Goal: Information Seeking & Learning: Find specific page/section

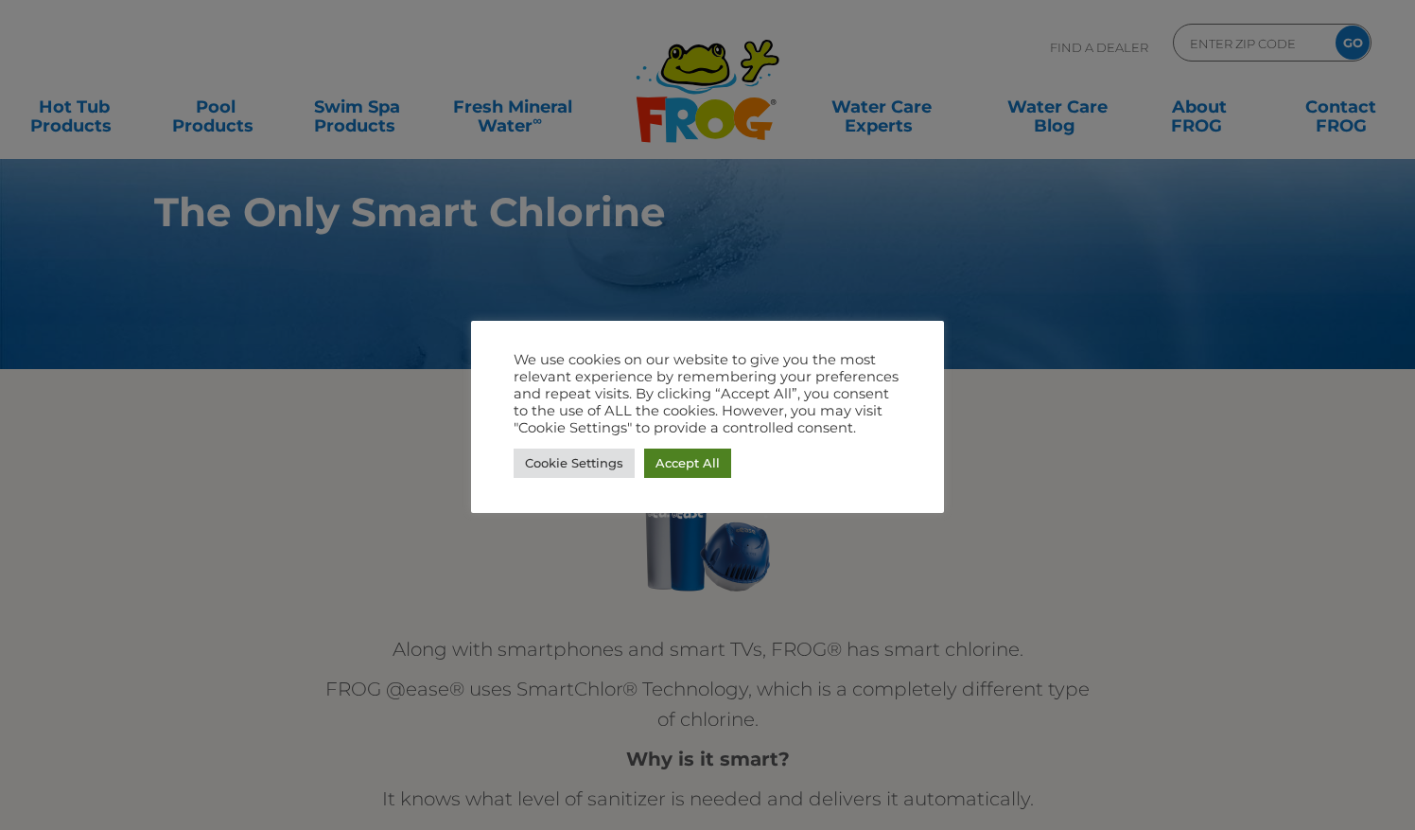
click at [681, 461] on link "Accept All" at bounding box center [687, 462] width 87 height 29
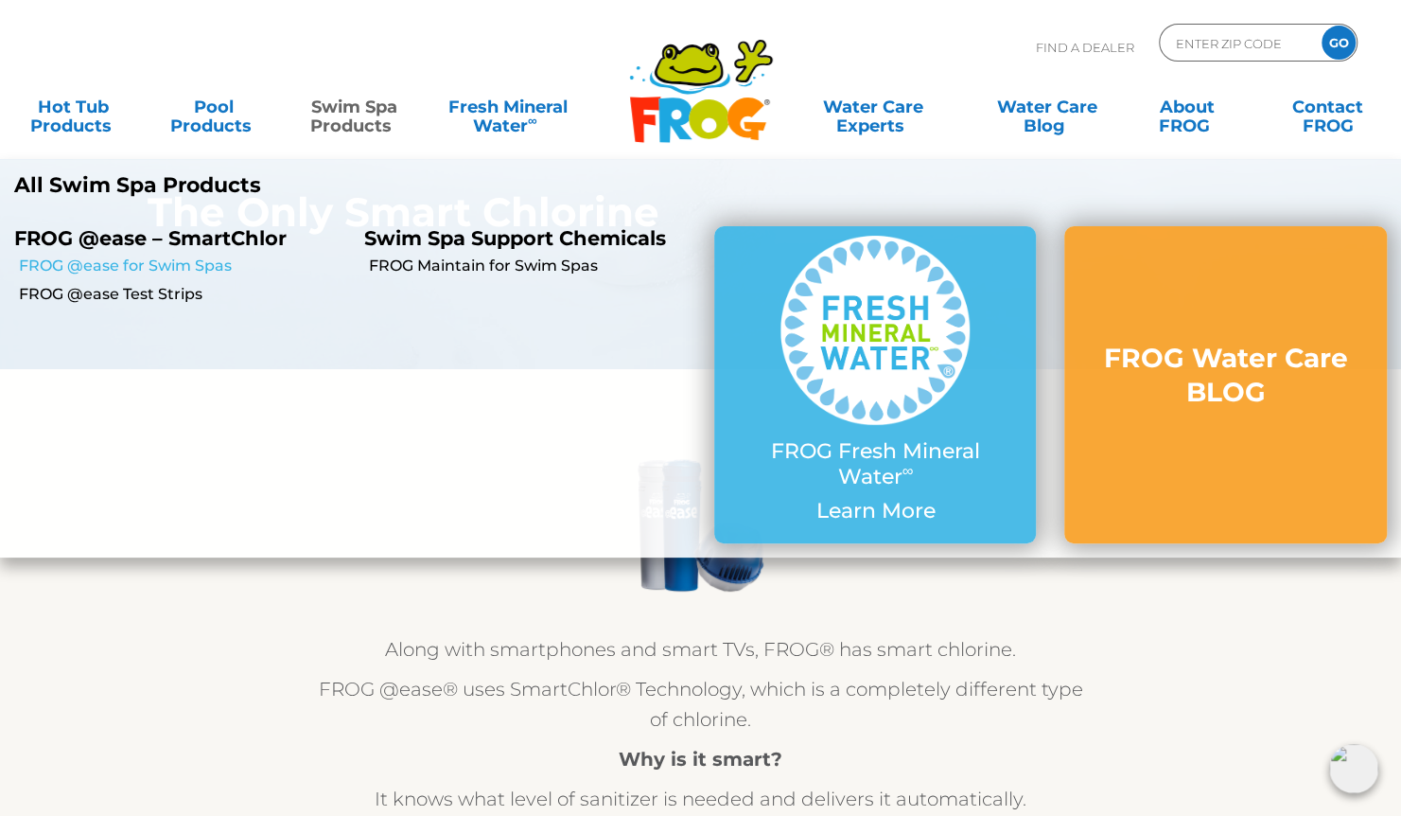
click at [214, 263] on link "FROG @ease for Swim Spas" at bounding box center [184, 265] width 331 height 21
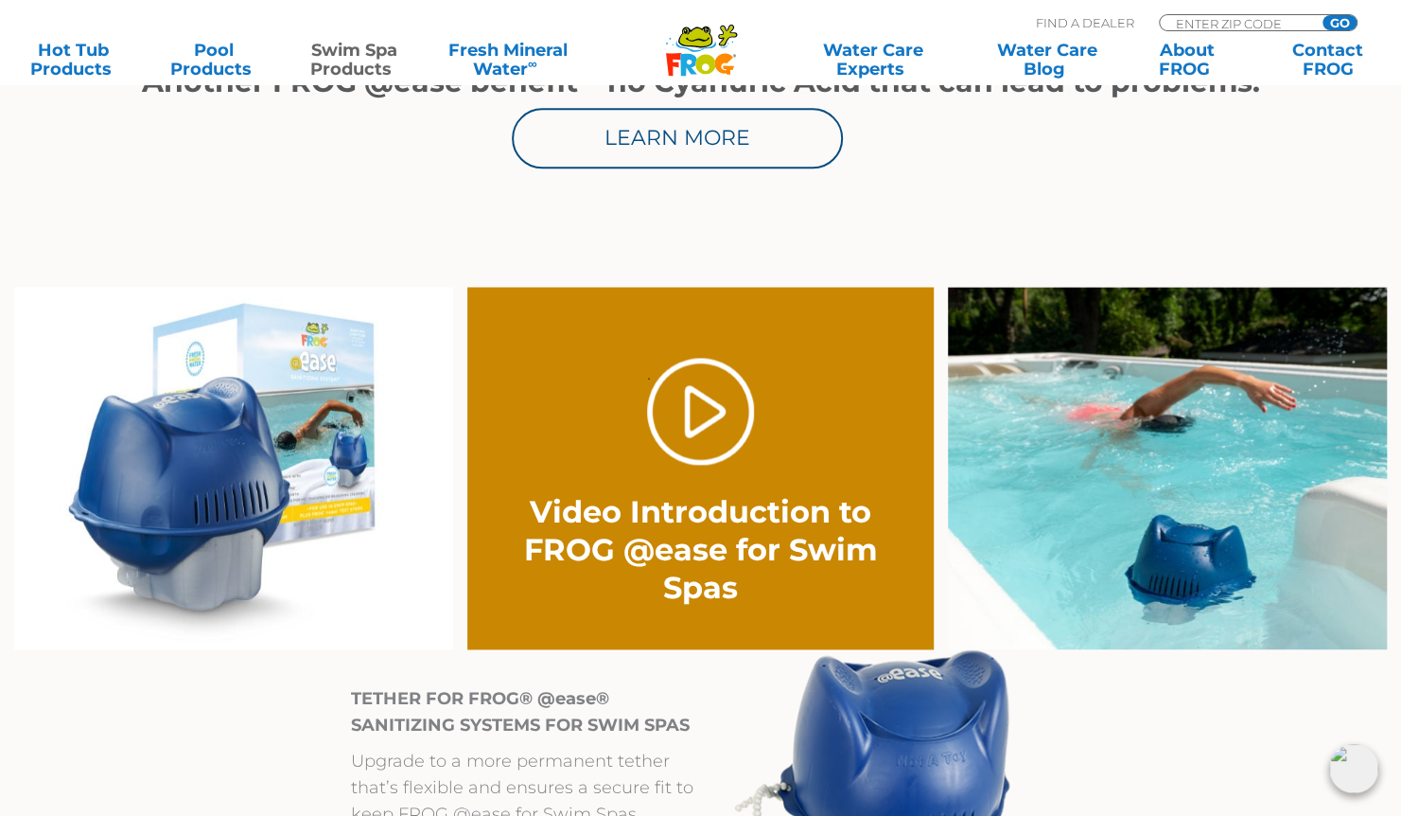
scroll to position [1264, 0]
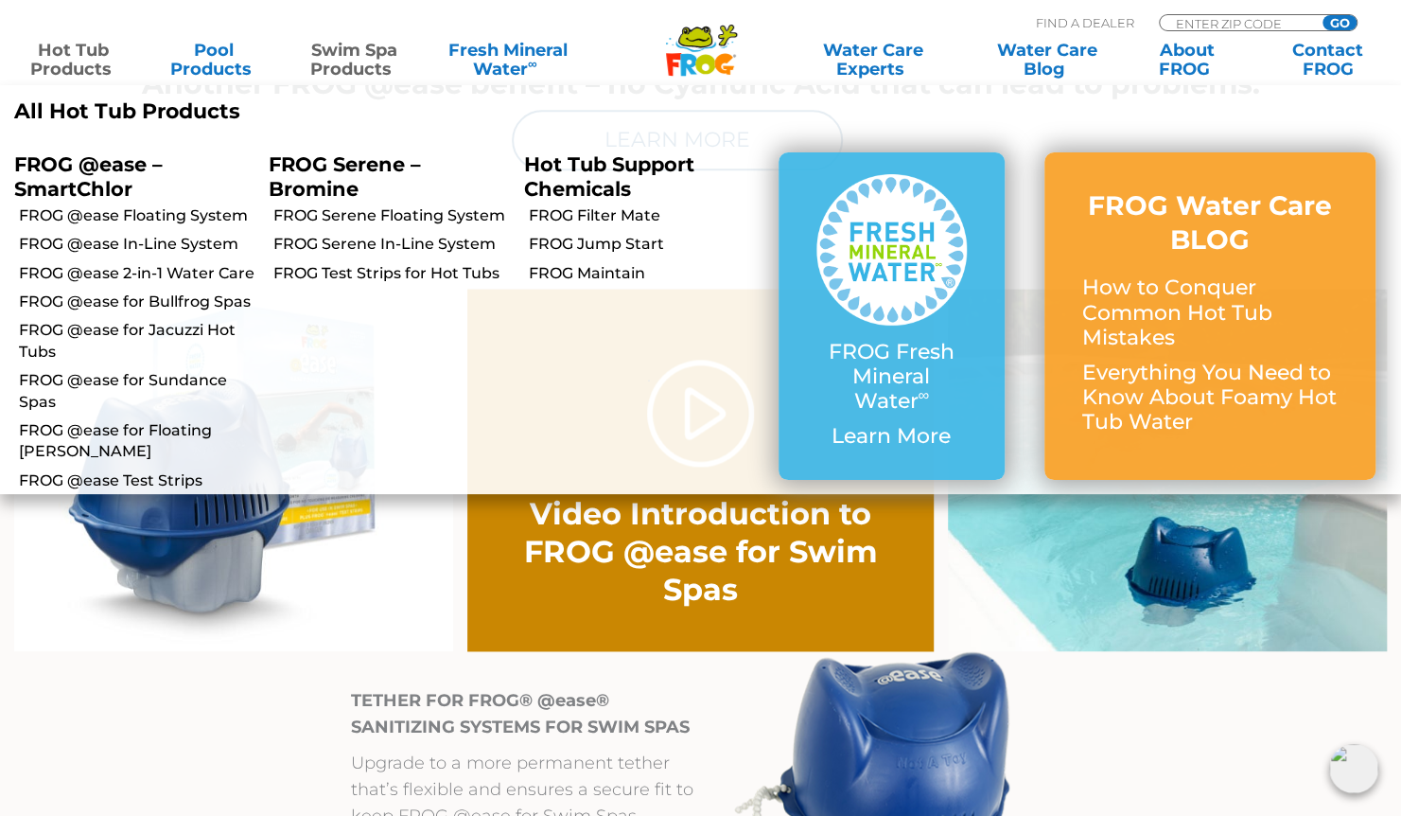
click at [77, 53] on link "Hot Tub Products" at bounding box center [73, 60] width 109 height 38
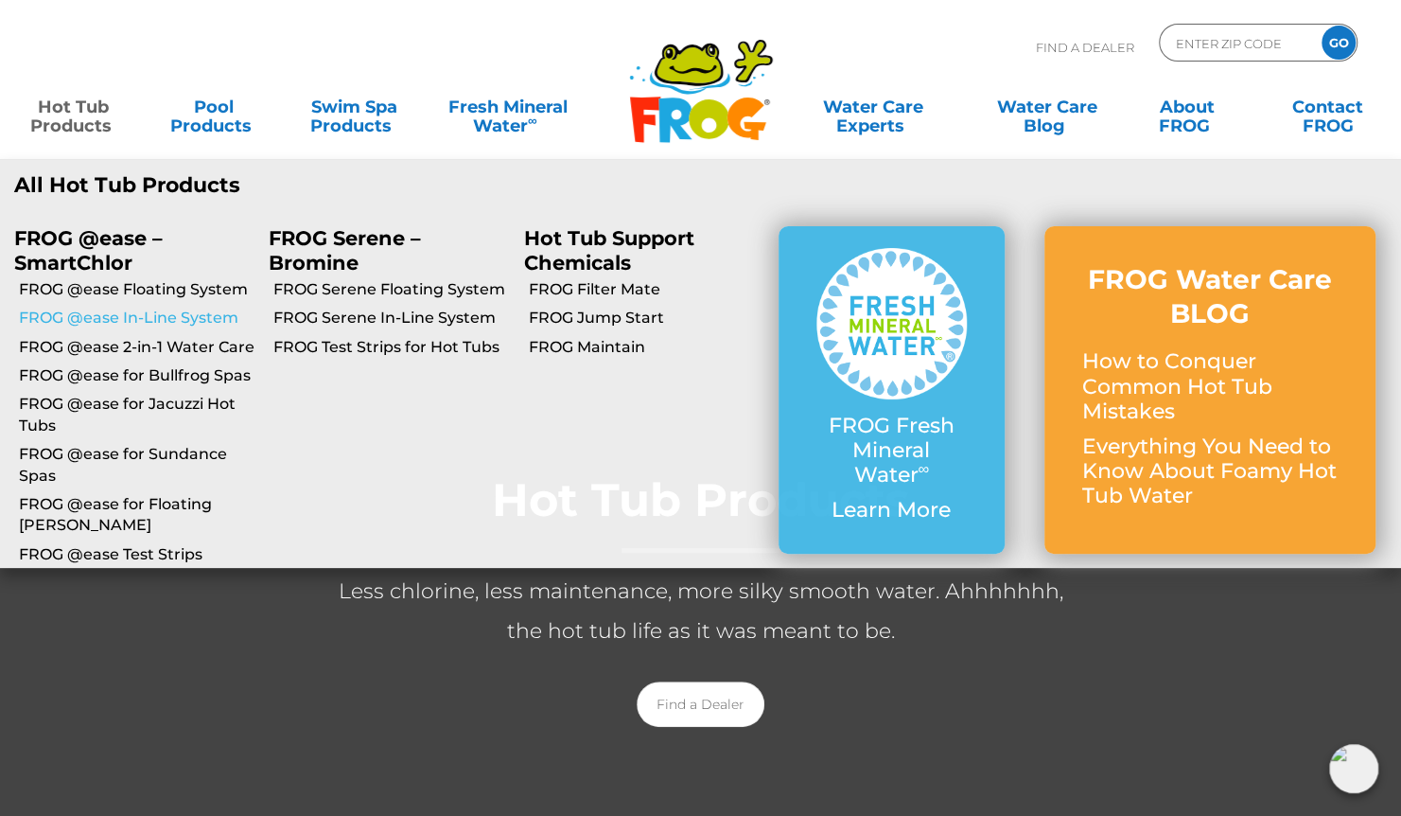
click at [152, 312] on link "FROG @ease In-Line System" at bounding box center [137, 317] width 236 height 21
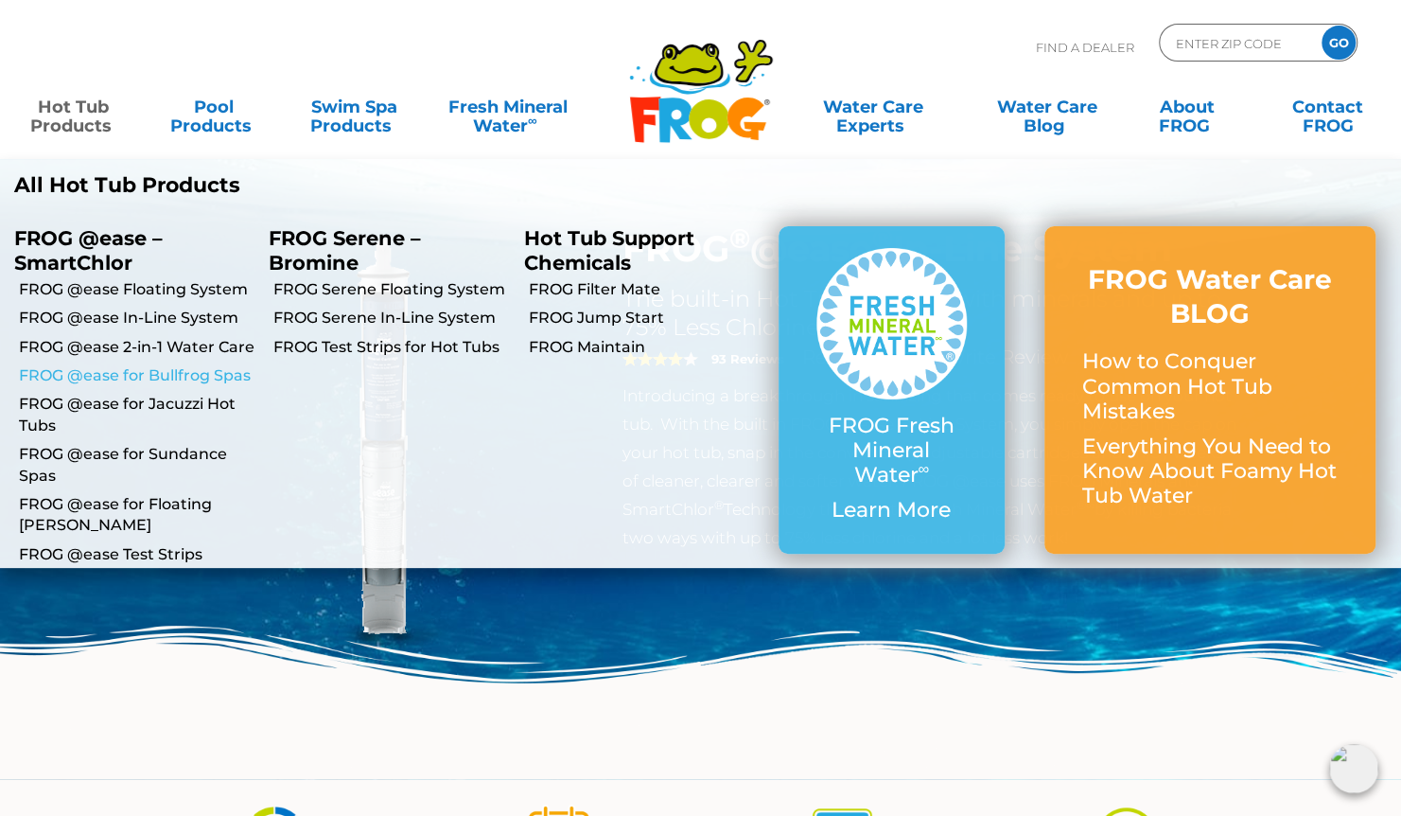
click at [98, 375] on link "FROG @ease for Bullfrog Spas" at bounding box center [137, 375] width 236 height 21
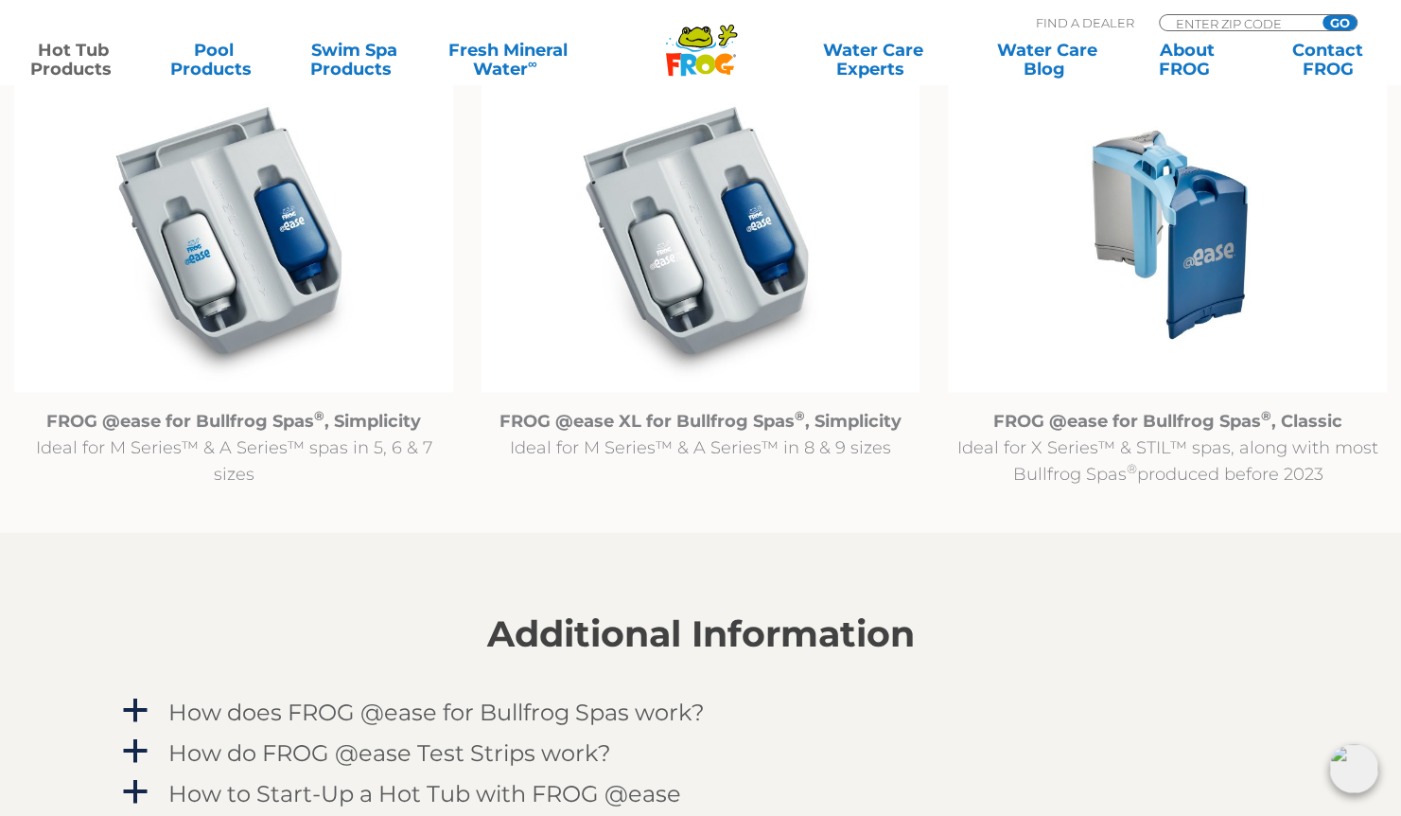
scroll to position [2003, 0]
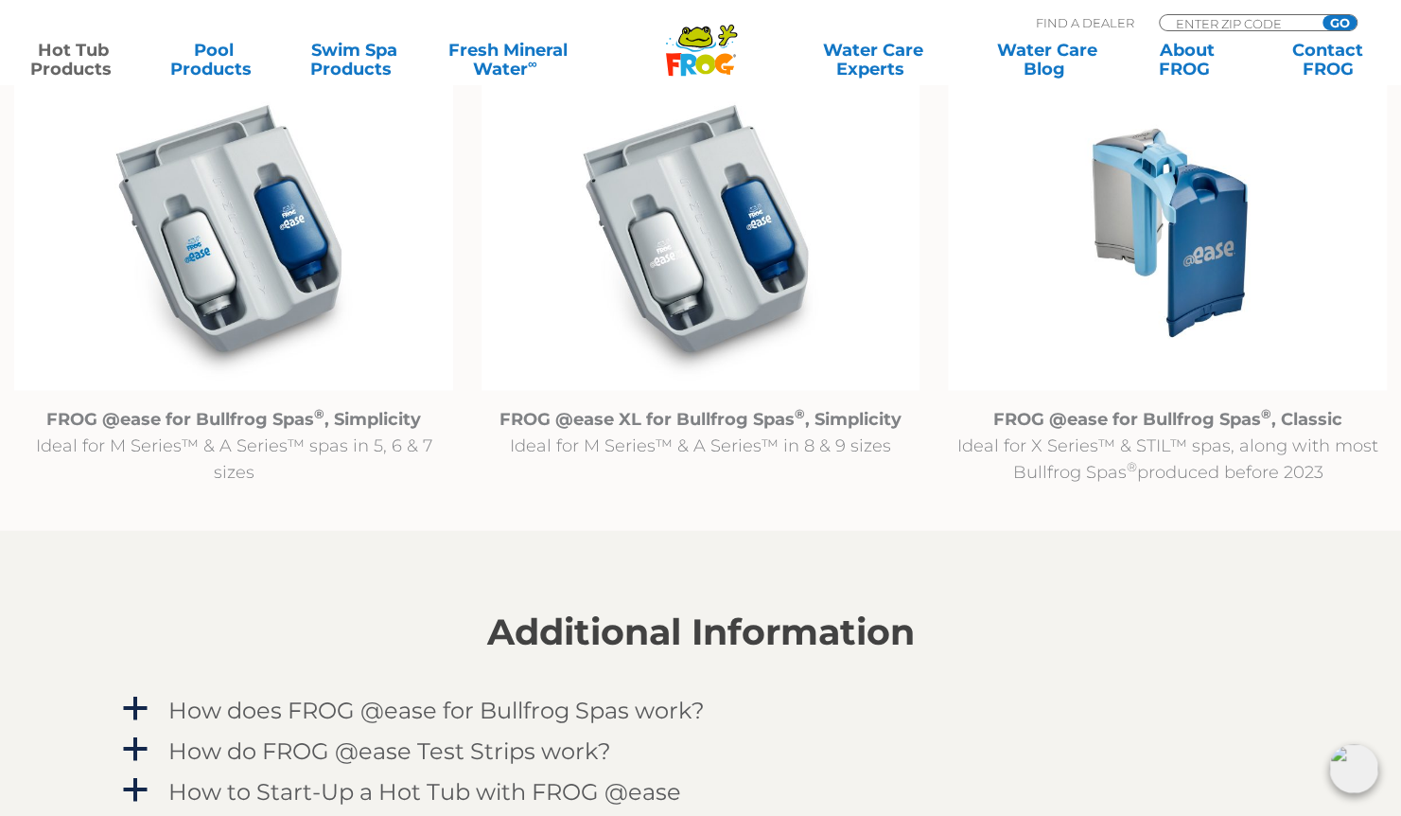
click at [1188, 269] on img at bounding box center [1167, 232] width 439 height 317
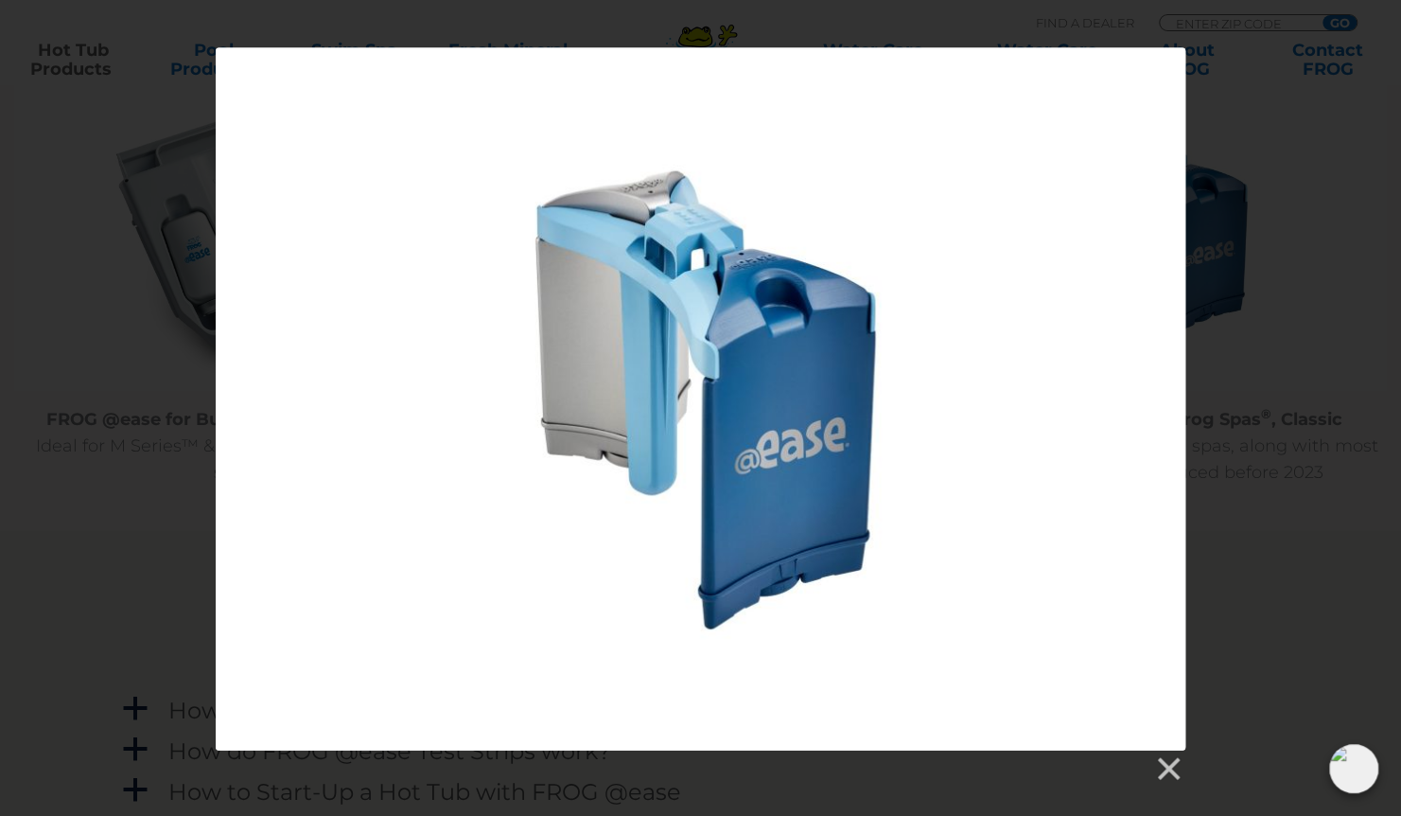
click at [1321, 431] on div at bounding box center [700, 414] width 1401 height 735
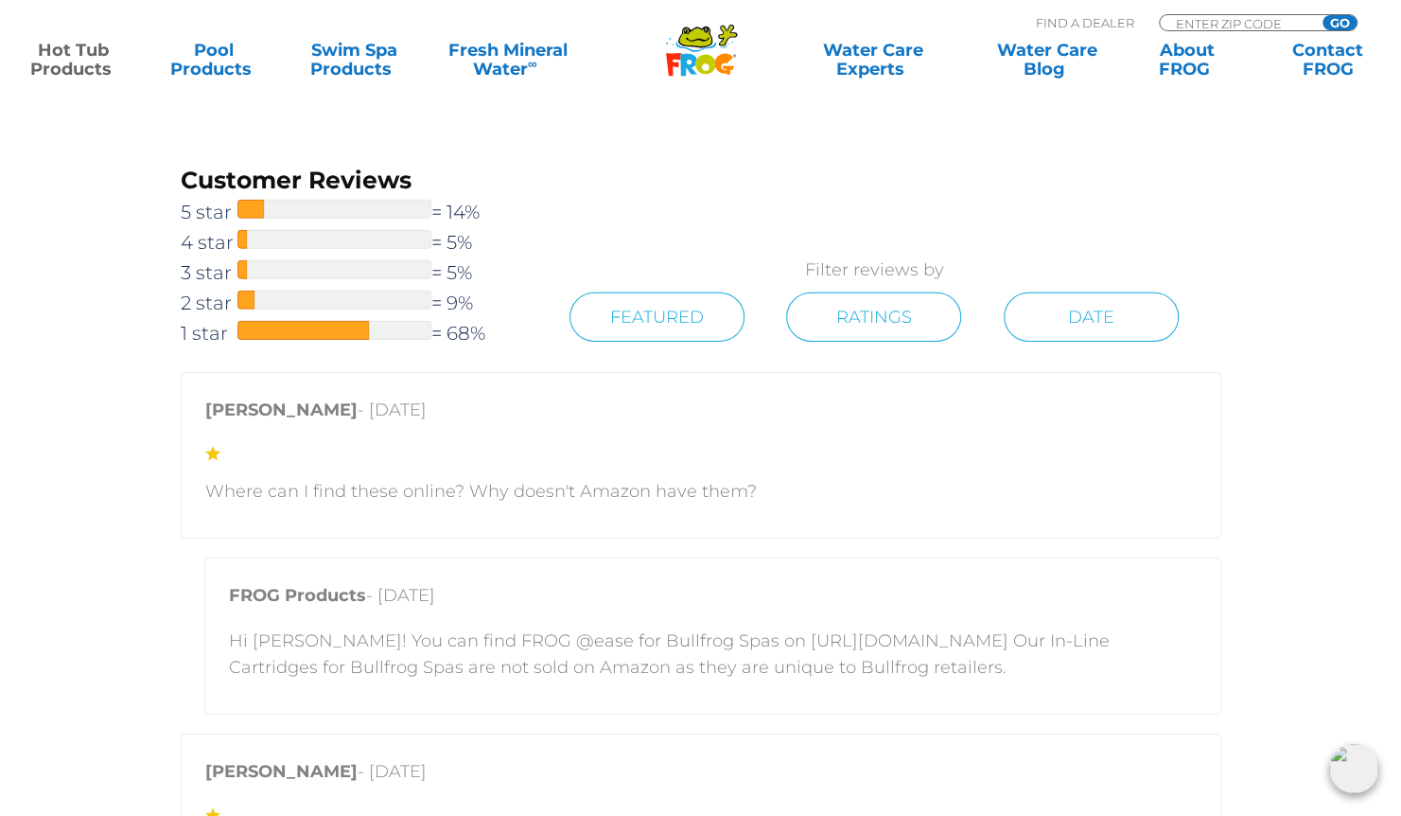
scroll to position [3343, 0]
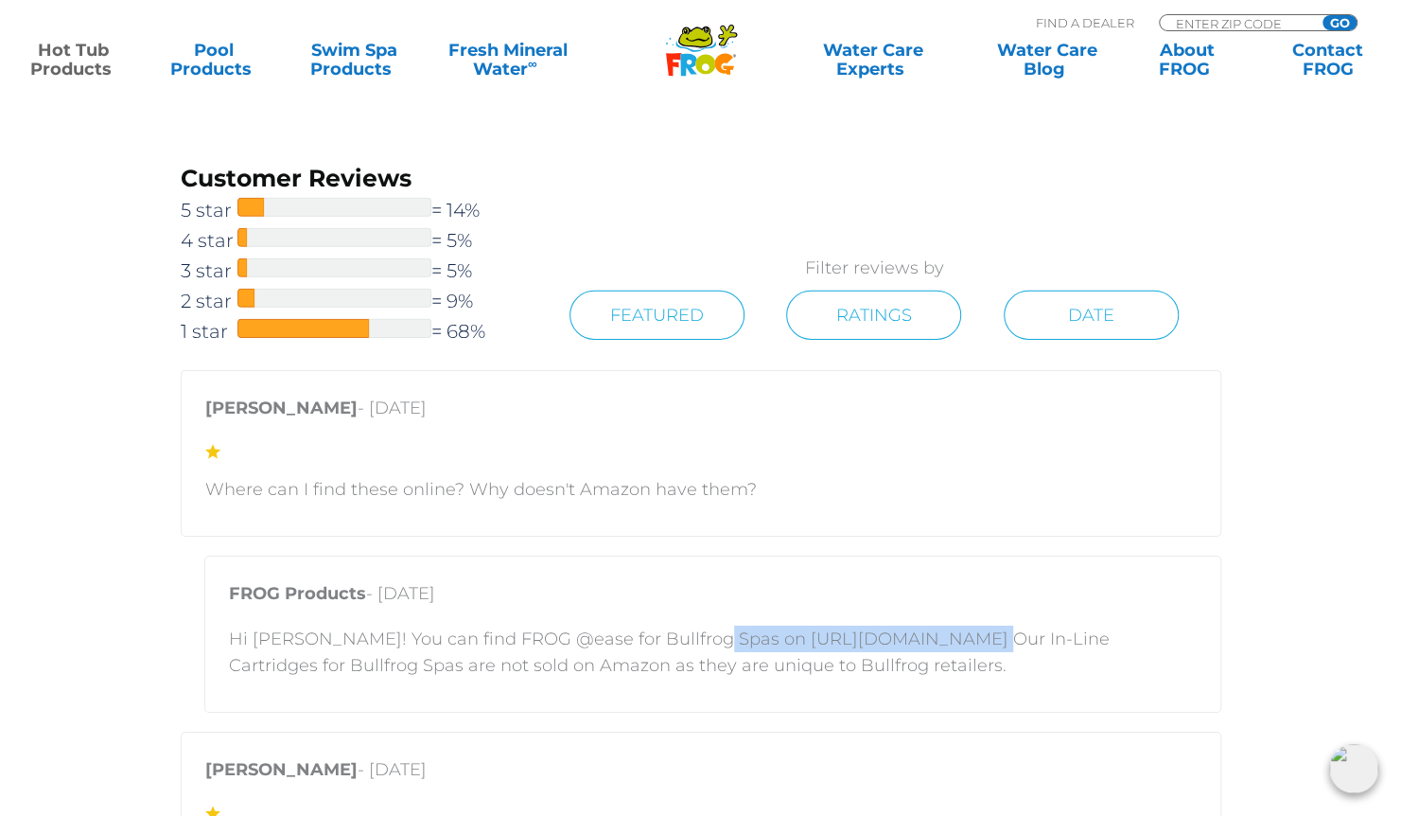
drag, startPoint x: 691, startPoint y: 633, endPoint x: 936, endPoint y: 625, distance: 245.2
click at [936, 625] on p "Hi [PERSON_NAME]! You can find FROG @ease for Bullfrog Spas on [URL][DOMAIN_NAM…" at bounding box center [713, 651] width 968 height 53
copy p "[URL][DOMAIN_NAME]"
